Goal: Find specific page/section: Find specific page/section

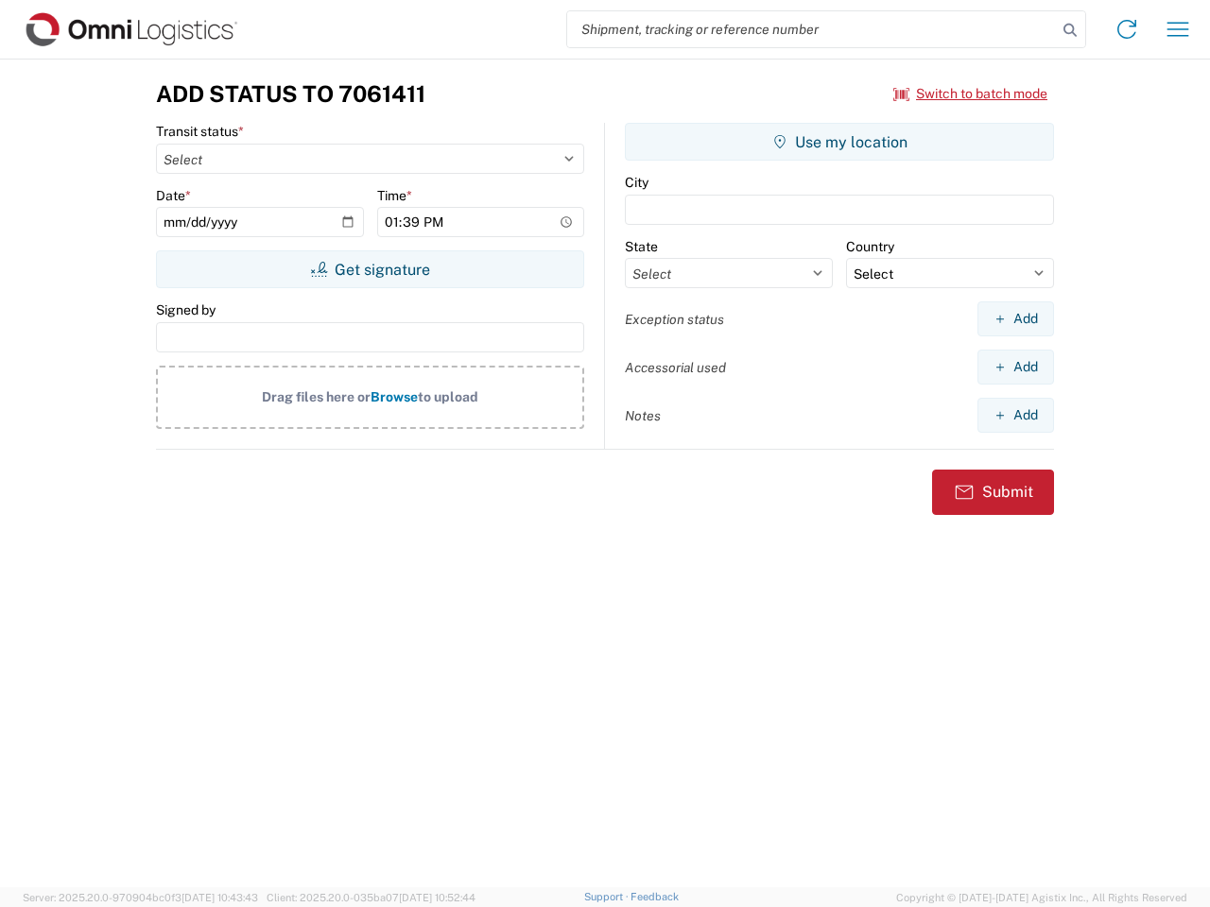
click at [812, 29] on input "search" at bounding box center [812, 29] width 490 height 36
click at [1070, 30] on icon at bounding box center [1070, 30] width 26 height 26
click at [1127, 29] on icon at bounding box center [1127, 29] width 30 height 30
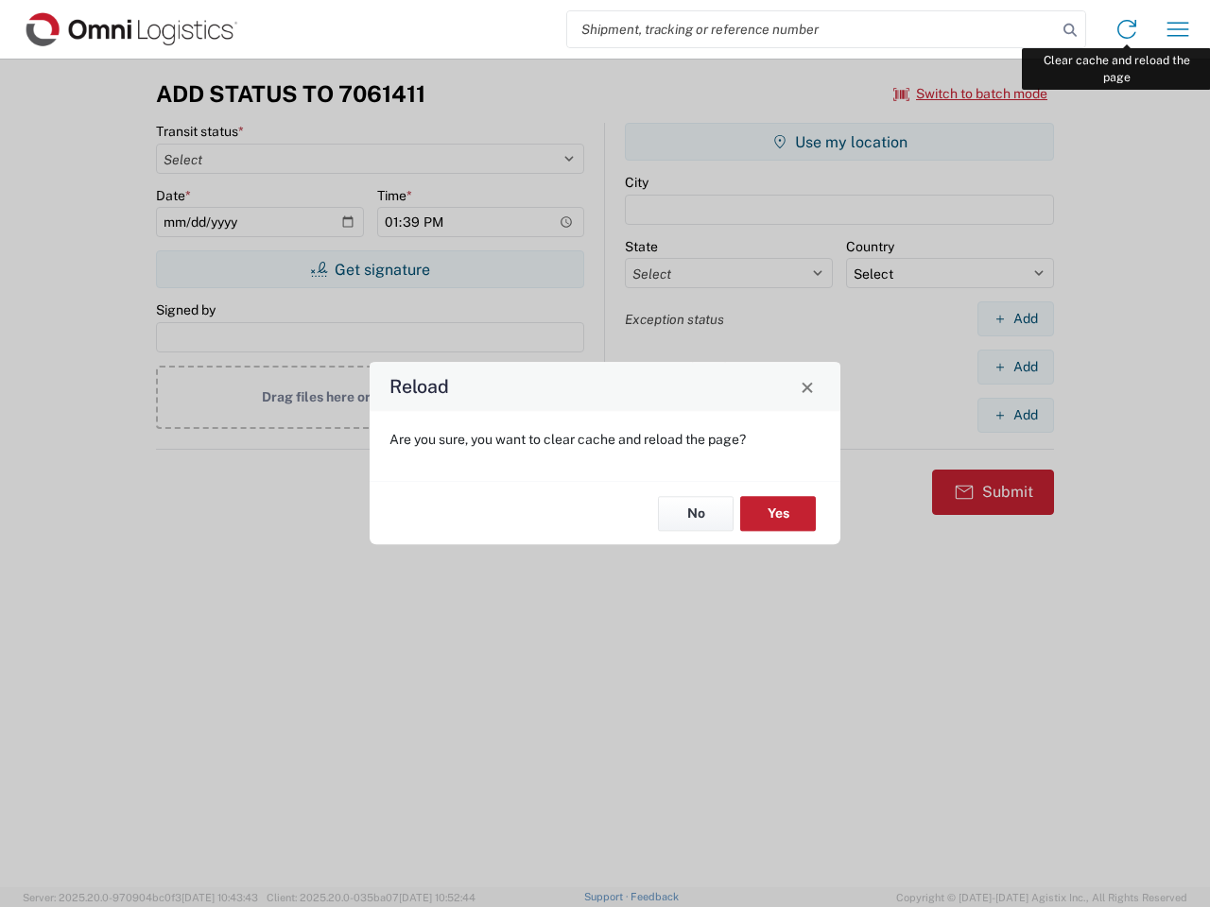
click at [1178, 29] on div "Reload Are you sure, you want to clear cache and reload the page? No Yes" at bounding box center [605, 453] width 1210 height 907
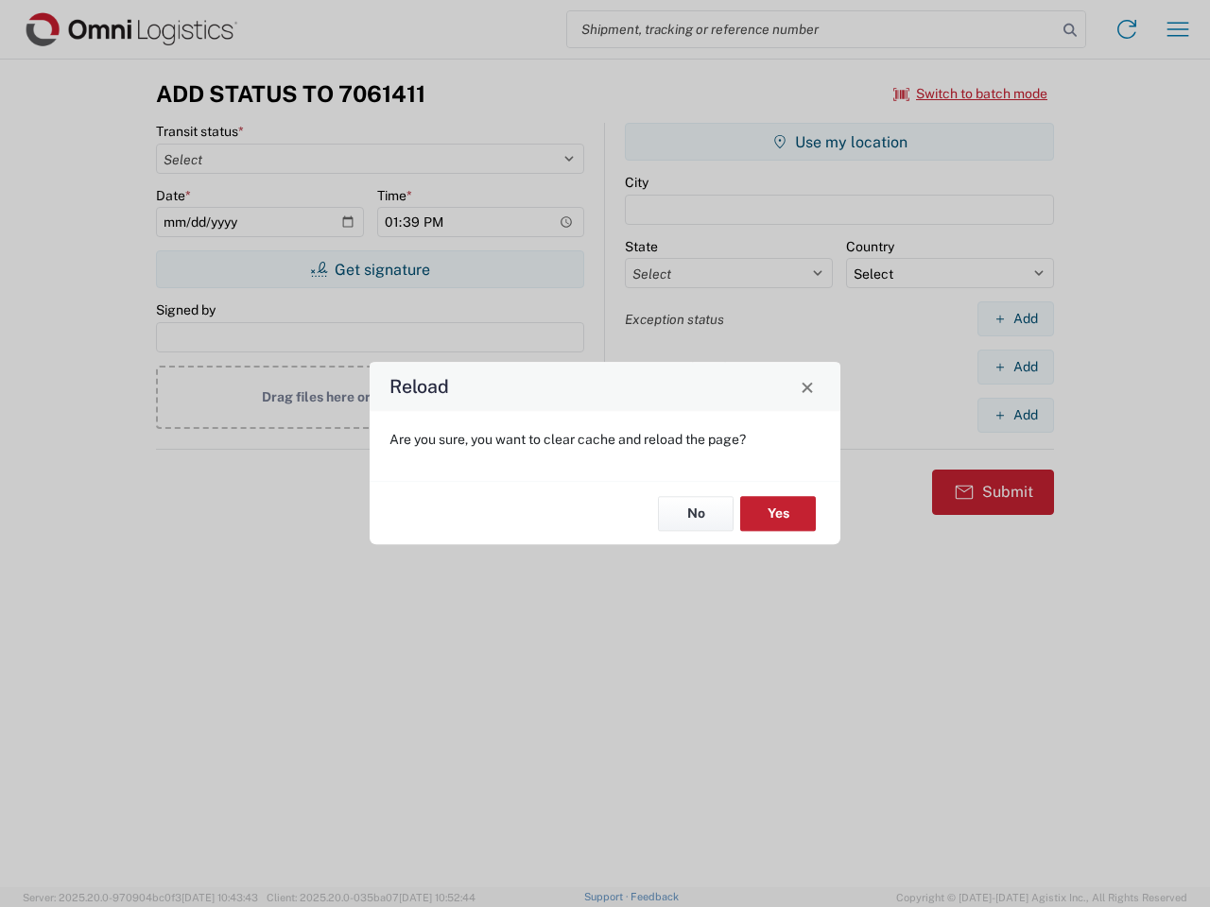
click at [971, 94] on div "Reload Are you sure, you want to clear cache and reload the page? No Yes" at bounding box center [605, 453] width 1210 height 907
click at [370, 269] on div "Reload Are you sure, you want to clear cache and reload the page? No Yes" at bounding box center [605, 453] width 1210 height 907
click at [839, 142] on div "Reload Are you sure, you want to clear cache and reload the page? No Yes" at bounding box center [605, 453] width 1210 height 907
click at [1015, 319] on div "Reload Are you sure, you want to clear cache and reload the page? No Yes" at bounding box center [605, 453] width 1210 height 907
click at [1015, 367] on div "Reload Are you sure, you want to clear cache and reload the page? No Yes" at bounding box center [605, 453] width 1210 height 907
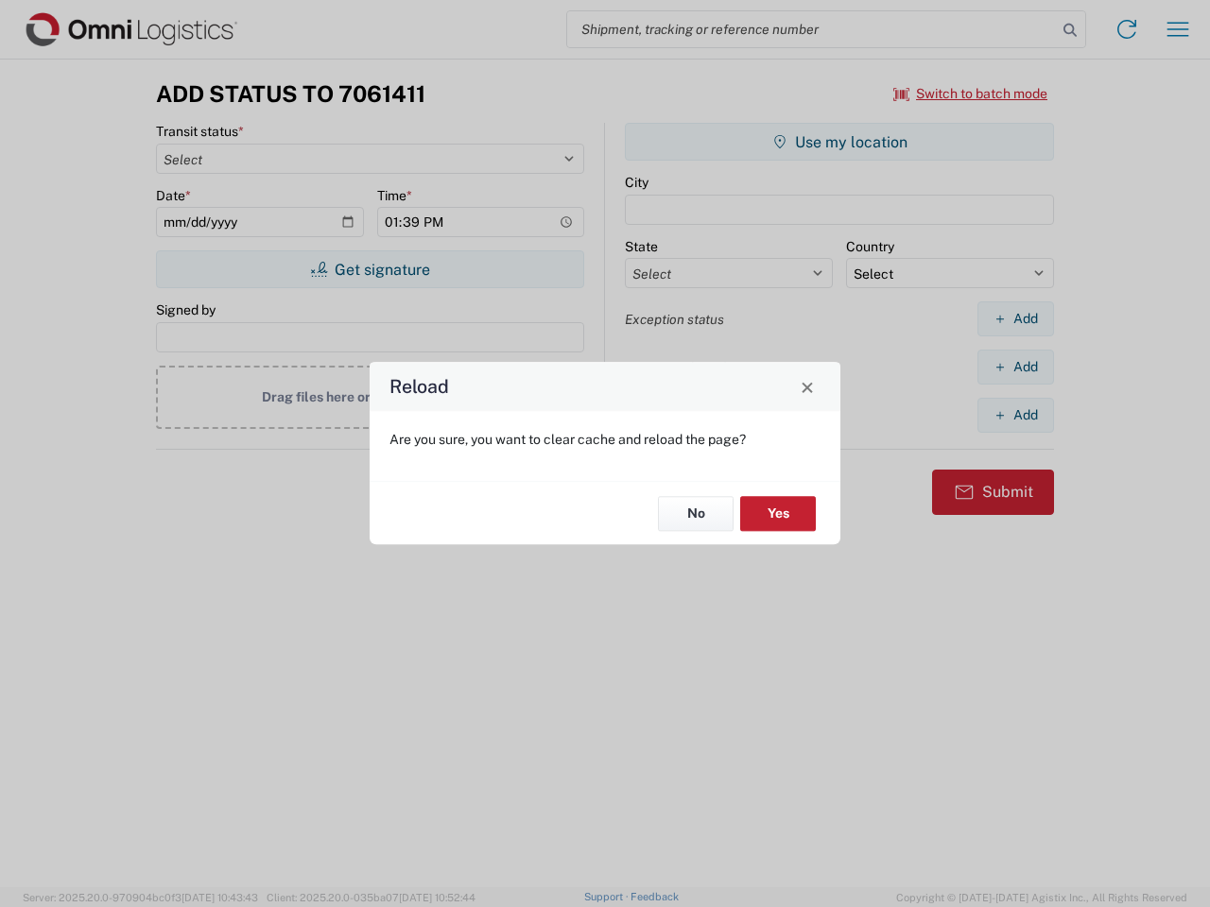
click at [1015, 415] on div "Reload Are you sure, you want to clear cache and reload the page? No Yes" at bounding box center [605, 453] width 1210 height 907
